Goal: Task Accomplishment & Management: Complete application form

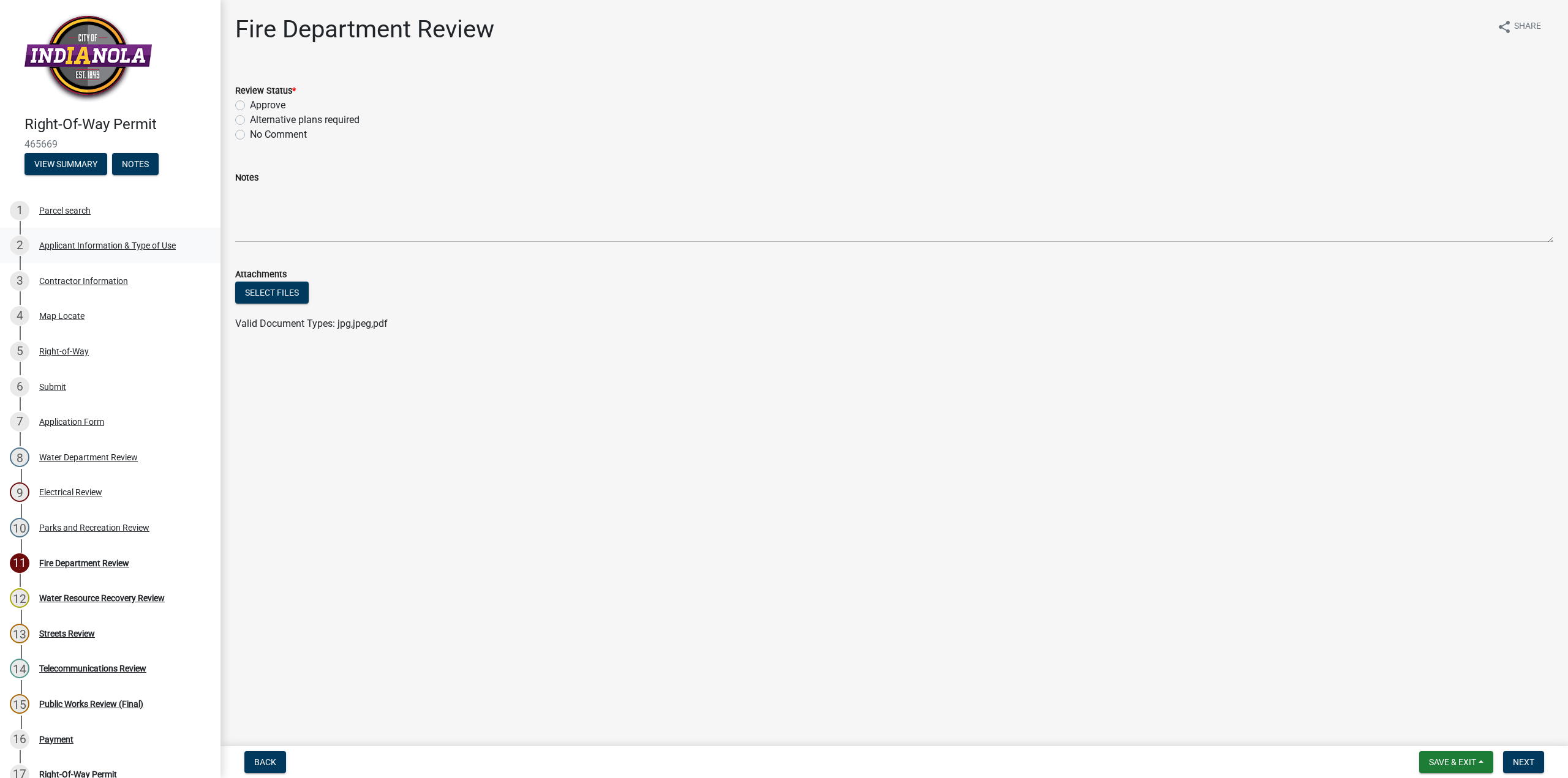
click at [88, 242] on div "Applicant Information & Type of Use" at bounding box center [107, 246] width 136 height 9
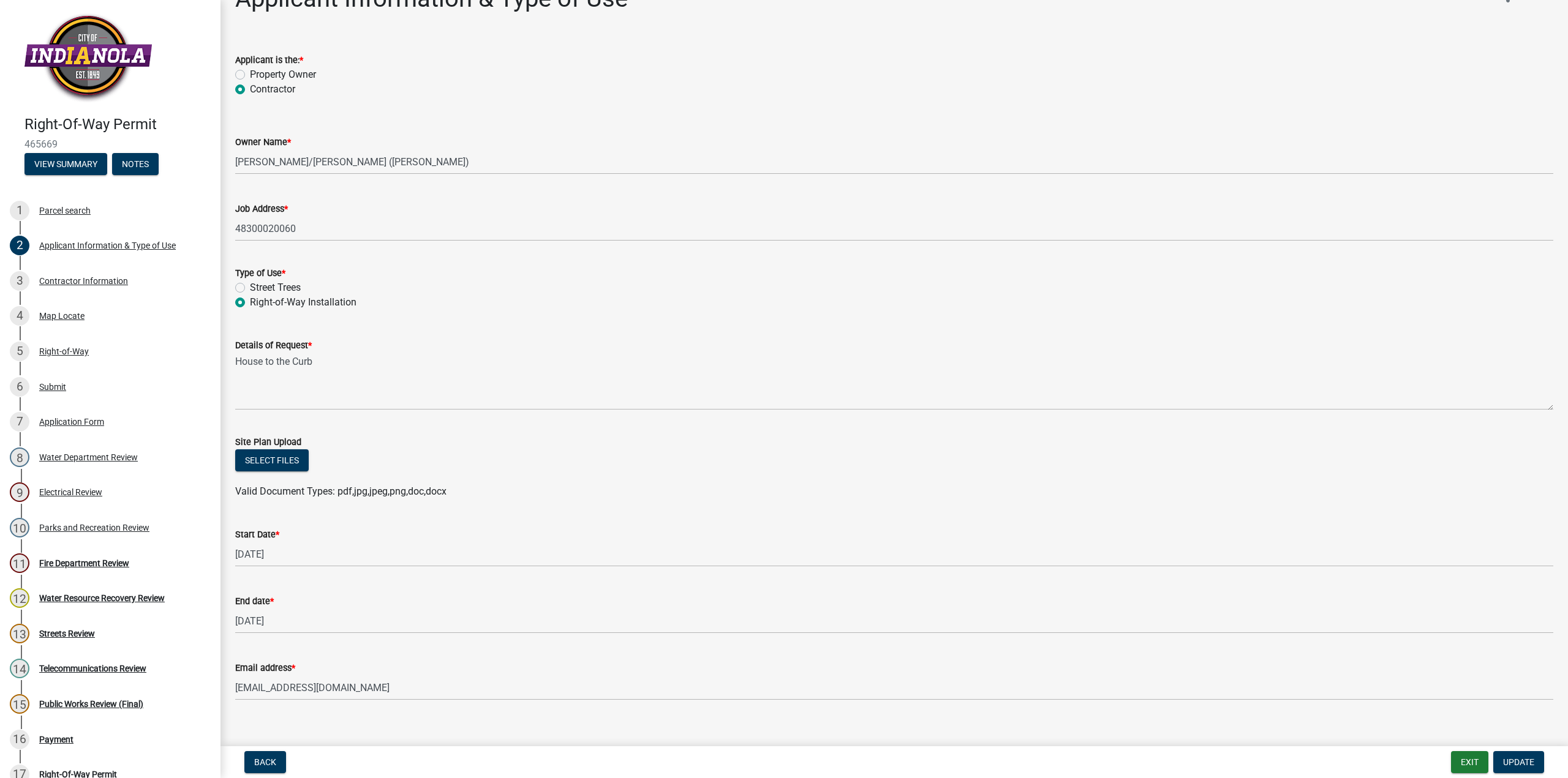
scroll to position [47, 0]
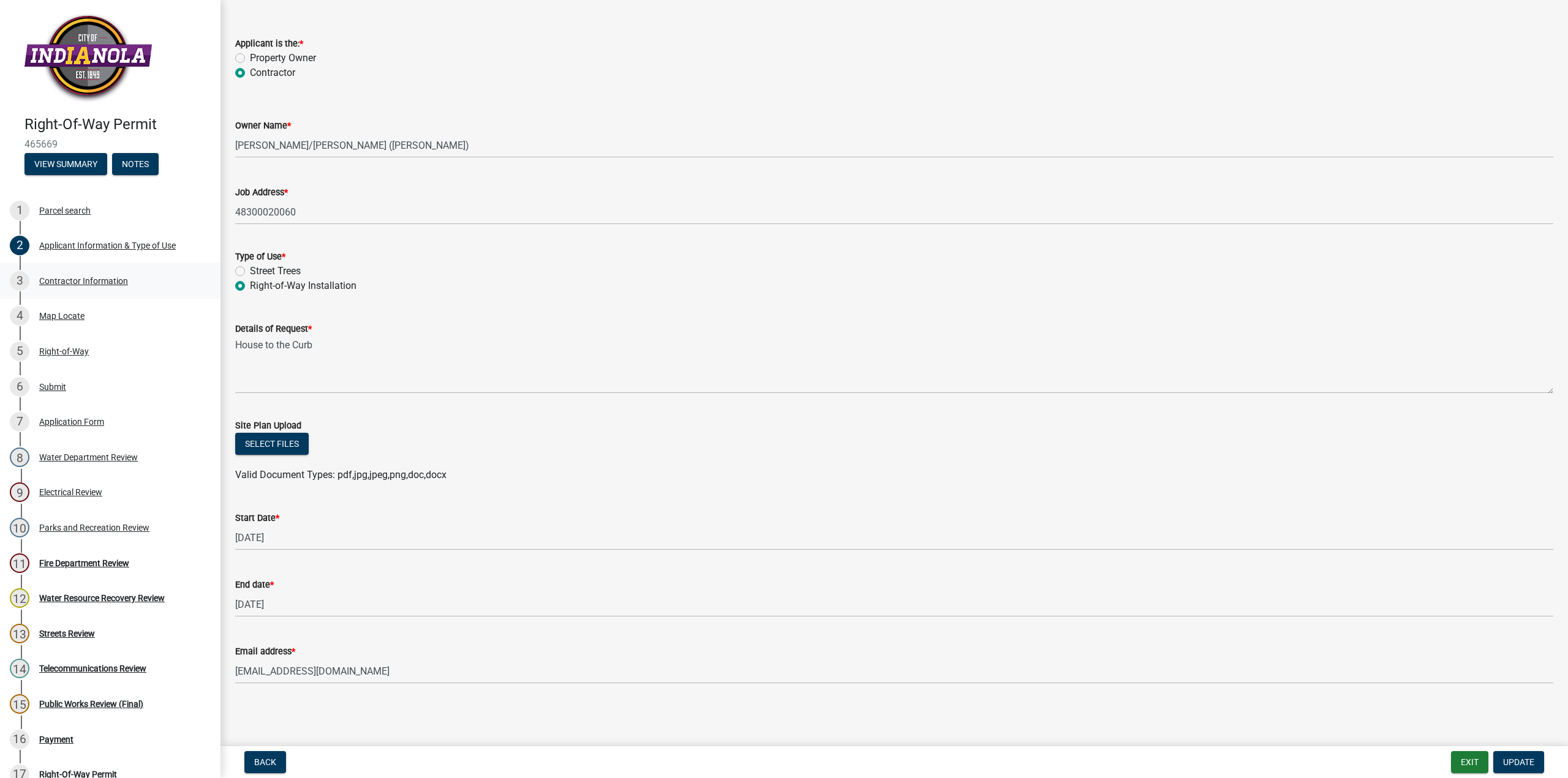
click at [101, 281] on div "Contractor Information" at bounding box center [84, 281] width 89 height 9
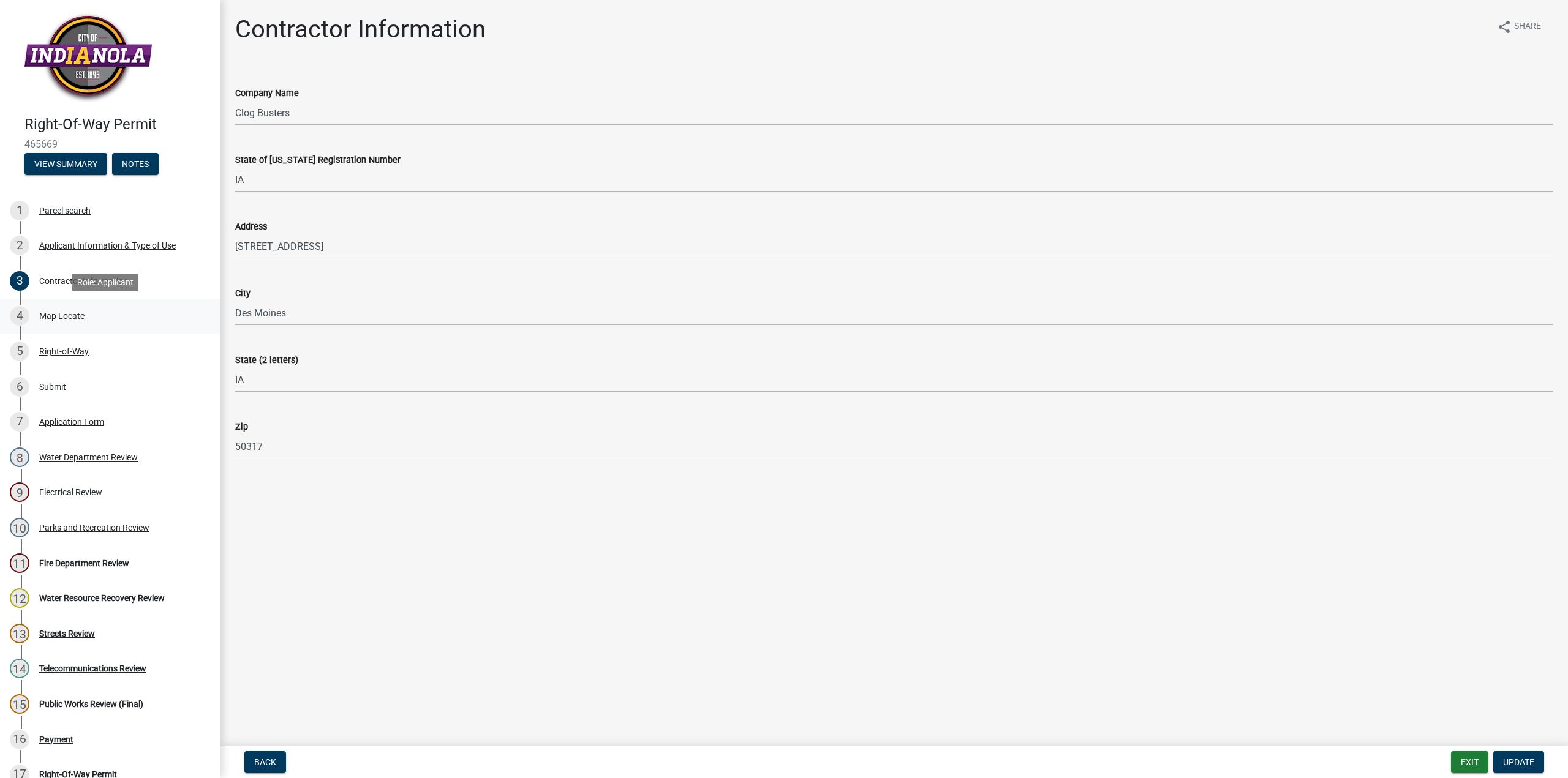
click at [59, 312] on div "Map Locate" at bounding box center [61, 316] width 45 height 9
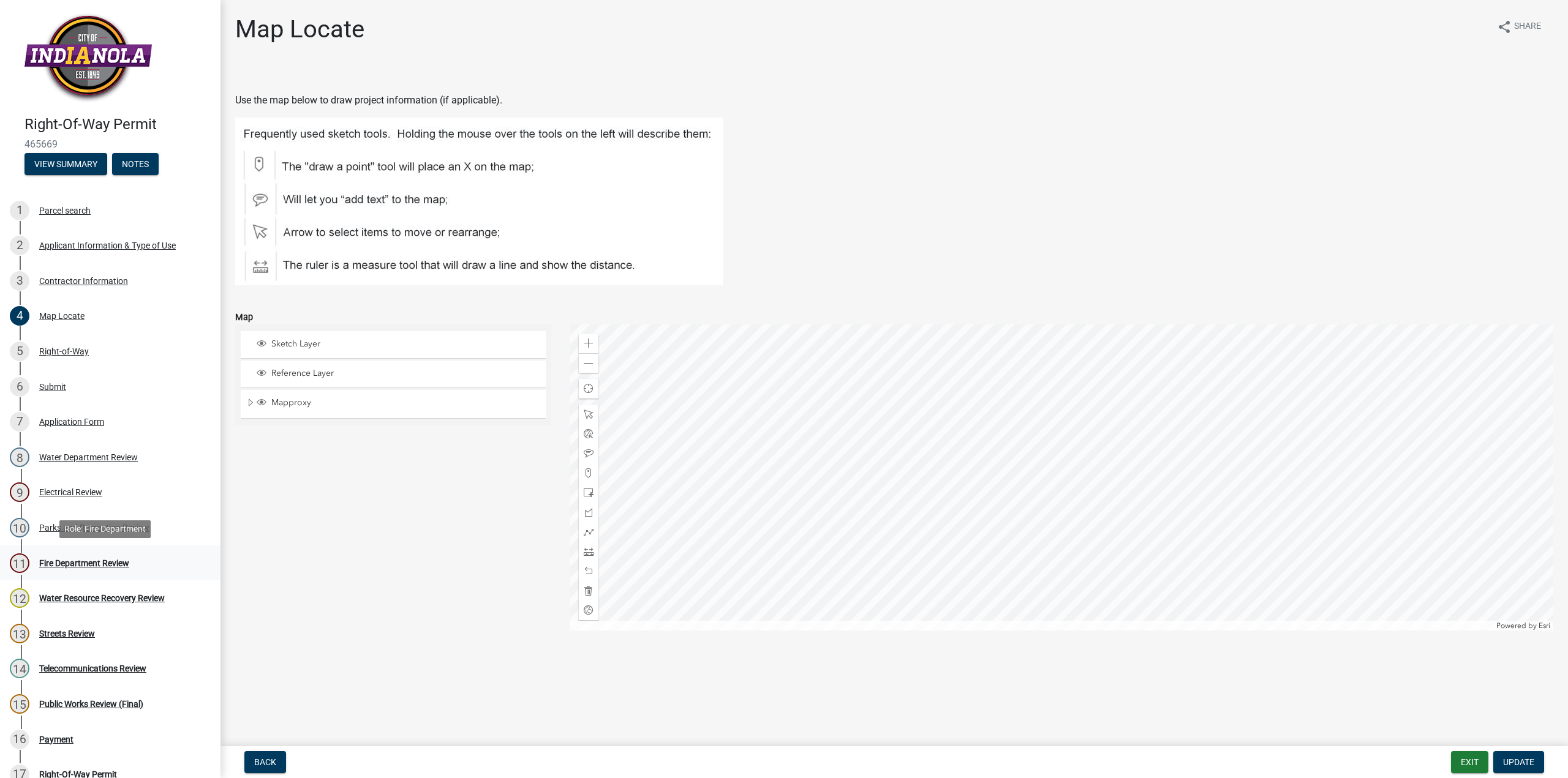
click at [84, 564] on div "Fire Department Review" at bounding box center [84, 563] width 90 height 9
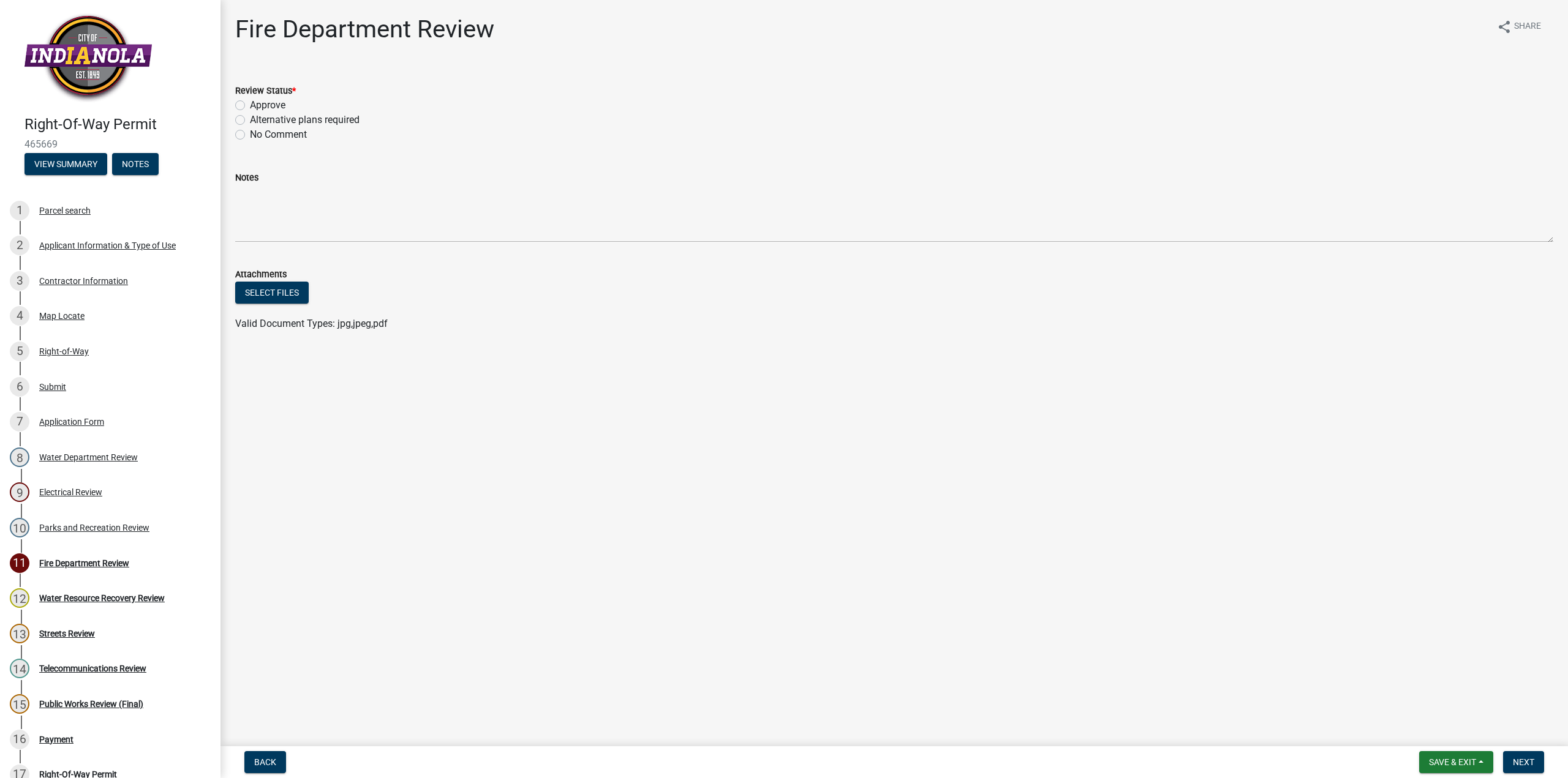
click at [250, 107] on label "Approve" at bounding box center [267, 105] width 36 height 15
click at [250, 106] on input "Approve" at bounding box center [254, 102] width 8 height 8
radio input "true"
click at [1542, 765] on button "Next" at bounding box center [1523, 762] width 41 height 22
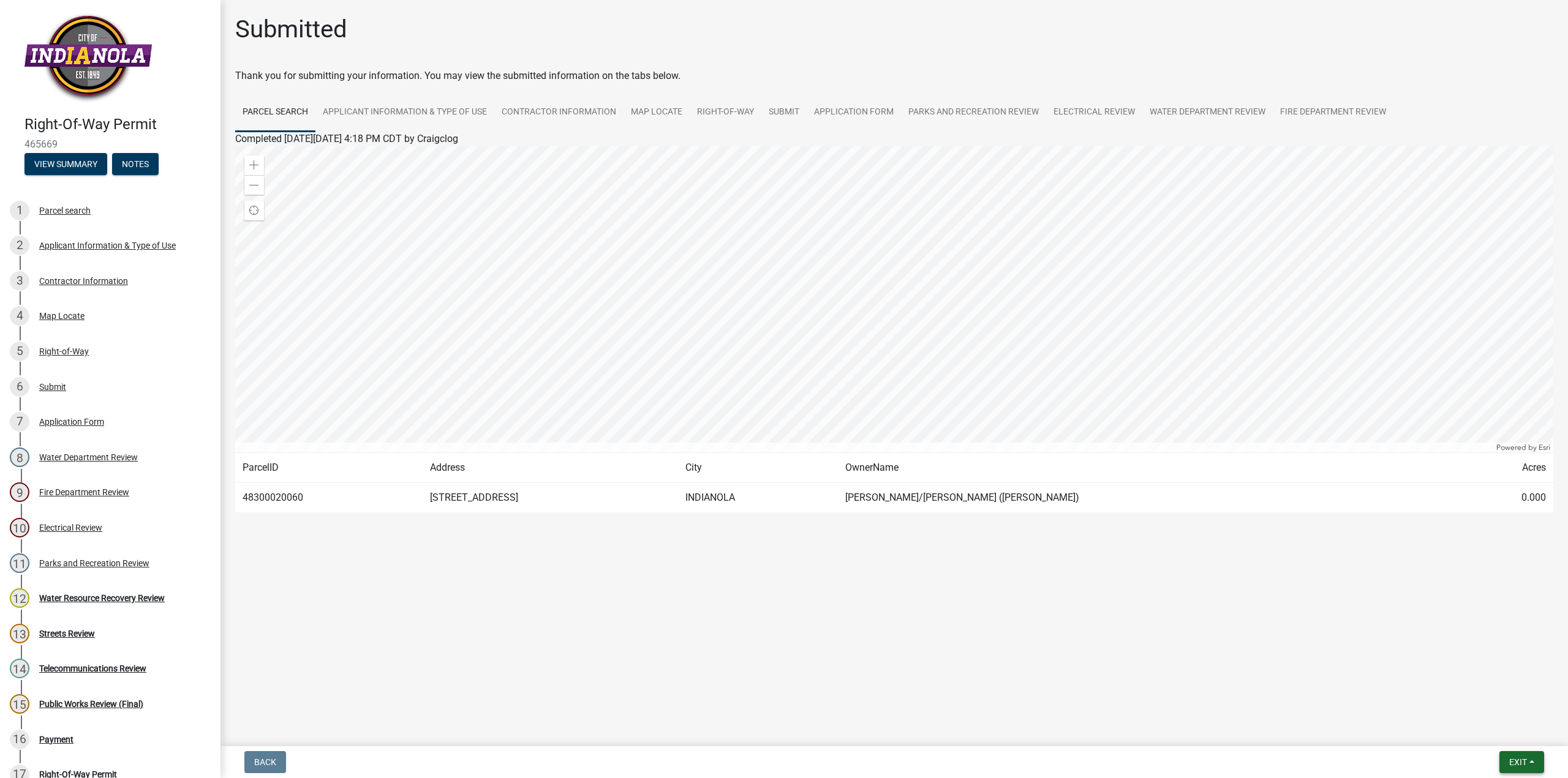
click at [1521, 765] on span "Exit" at bounding box center [1518, 762] width 18 height 10
click at [1474, 698] on button "Save" at bounding box center [1495, 701] width 98 height 30
click at [1519, 763] on span "Exit" at bounding box center [1518, 762] width 18 height 10
click at [1497, 729] on button "Save & Exit" at bounding box center [1495, 731] width 98 height 30
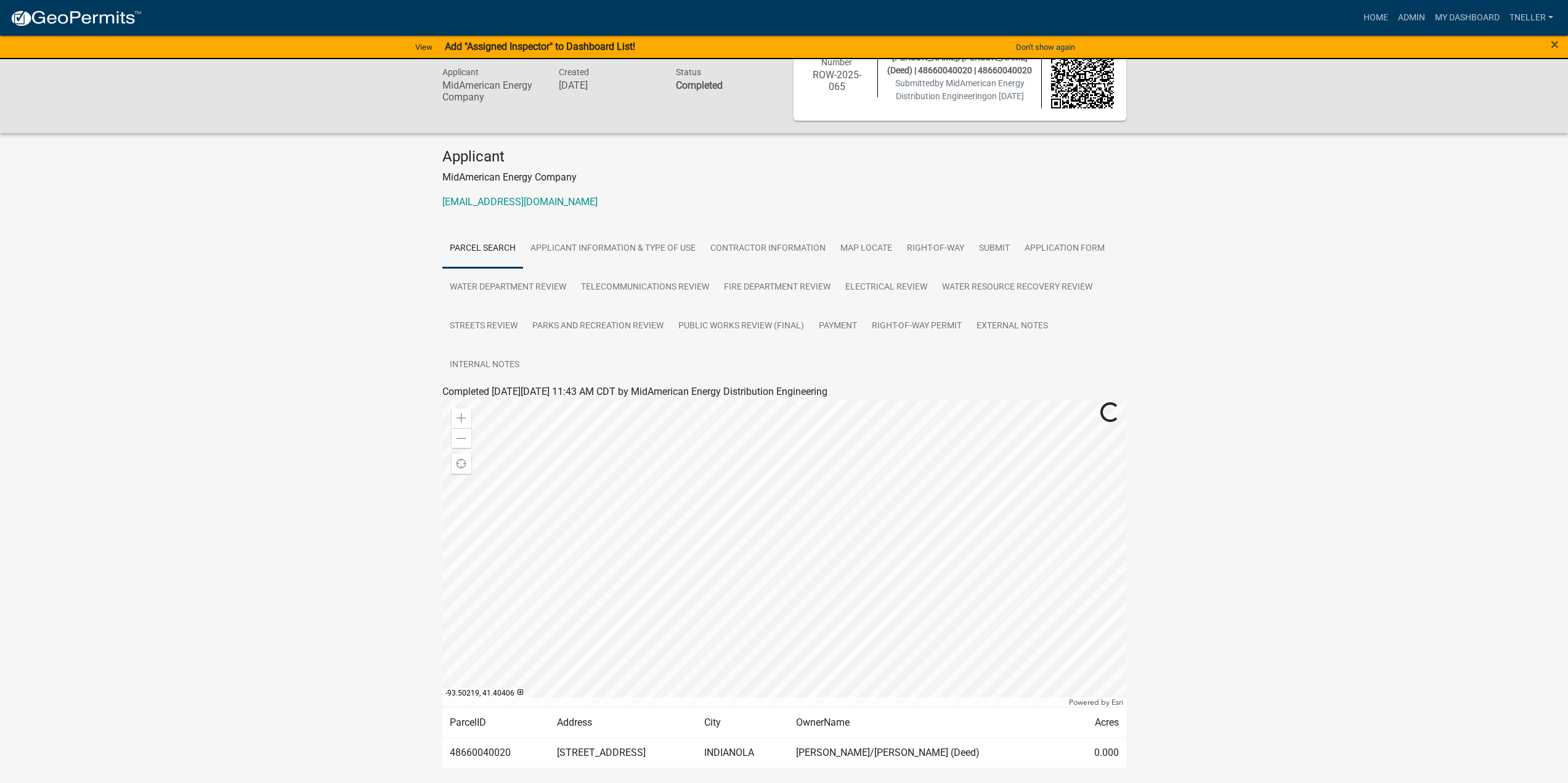
scroll to position [84, 0]
